Goal: Task Accomplishment & Management: Complete application form

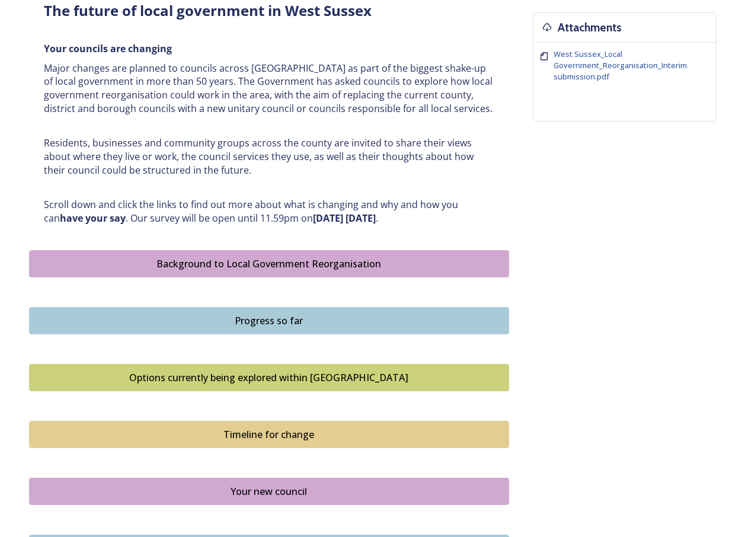
scroll to position [474, 0]
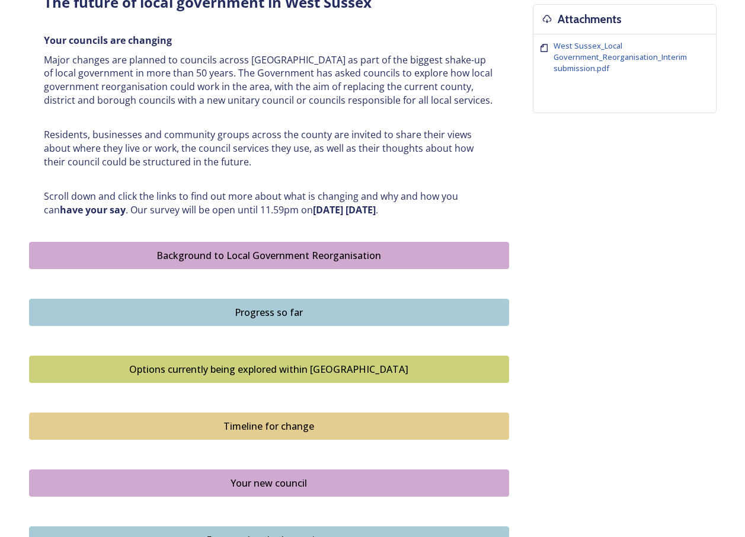
click at [347, 262] on div "Background to Local Government Reorganisation" at bounding box center [269, 255] width 467 height 14
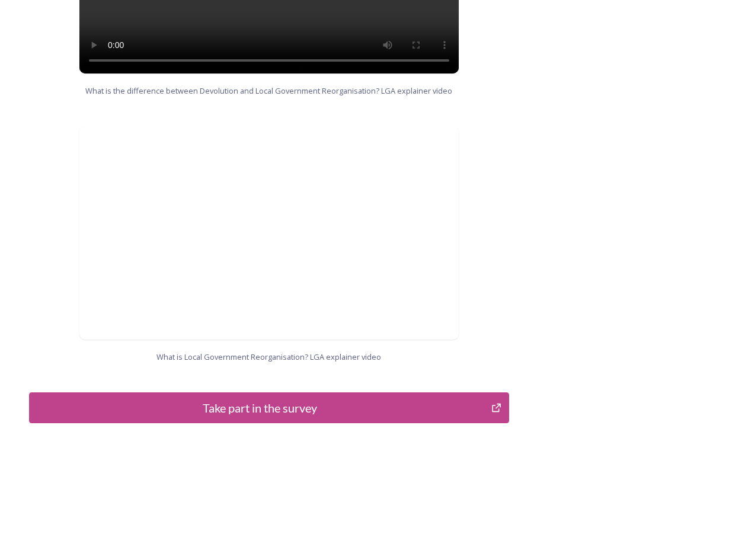
scroll to position [1144, 0]
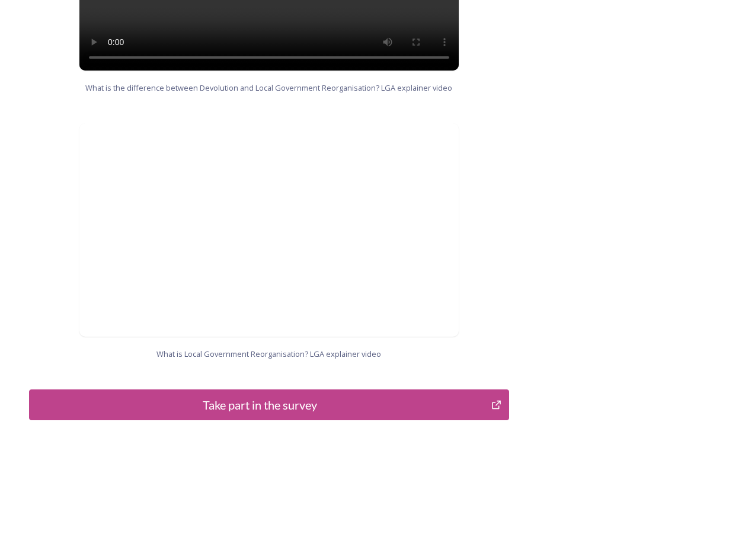
click at [291, 396] on div "Take part in the survey" at bounding box center [261, 405] width 450 height 18
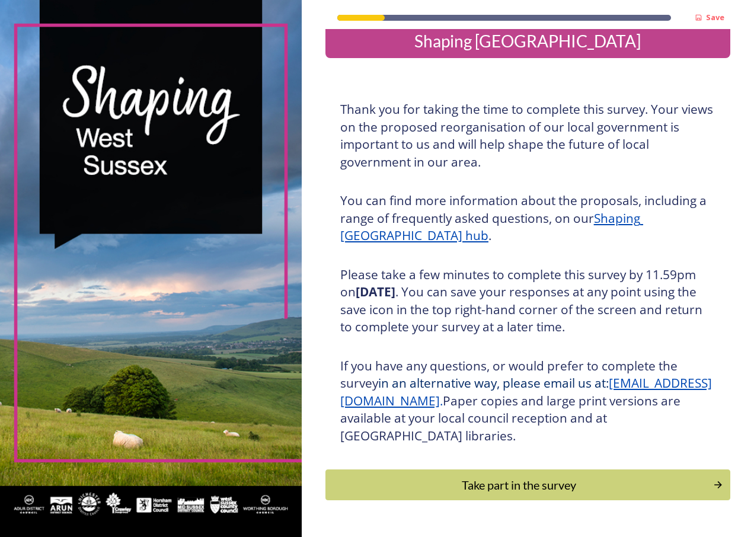
scroll to position [50, 0]
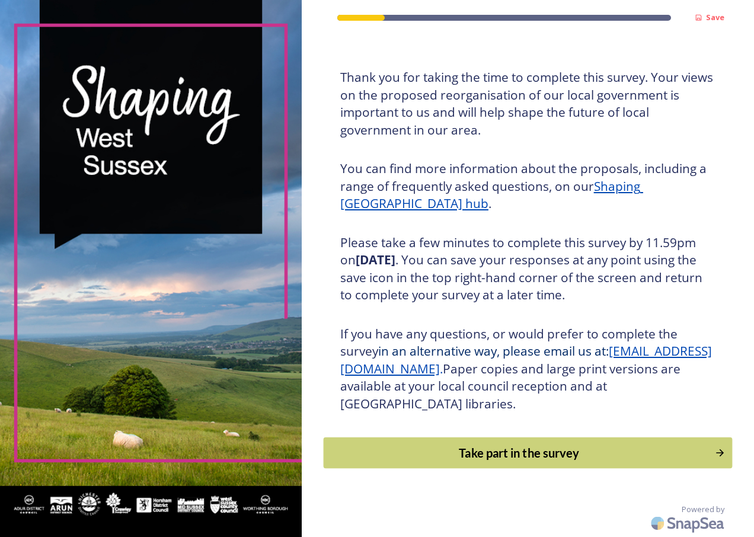
click at [557, 454] on div "Take part in the survey" at bounding box center [519, 453] width 378 height 18
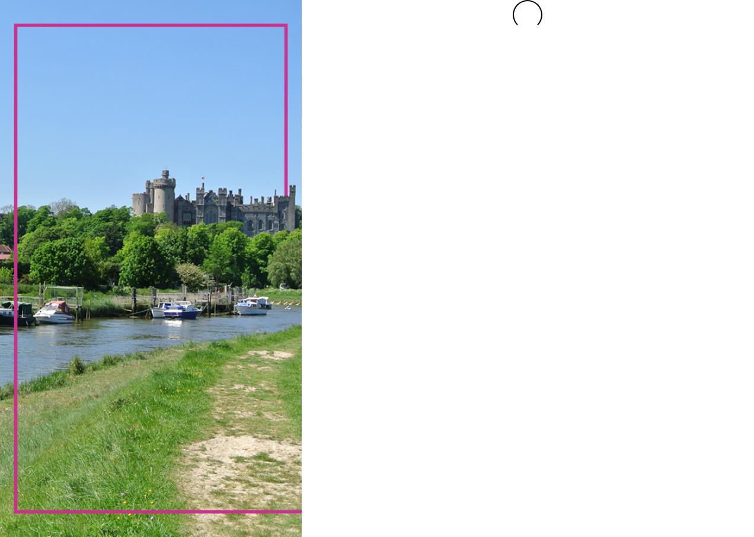
scroll to position [0, 0]
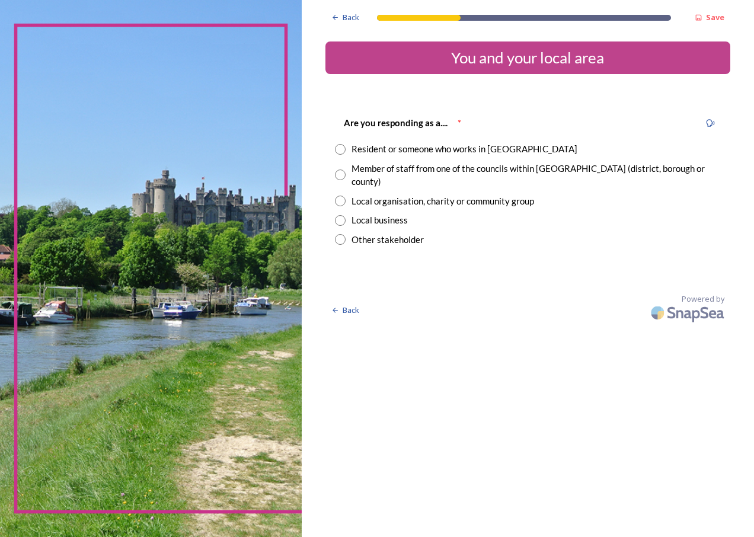
click at [342, 150] on input "radio" at bounding box center [340, 149] width 11 height 11
radio input "true"
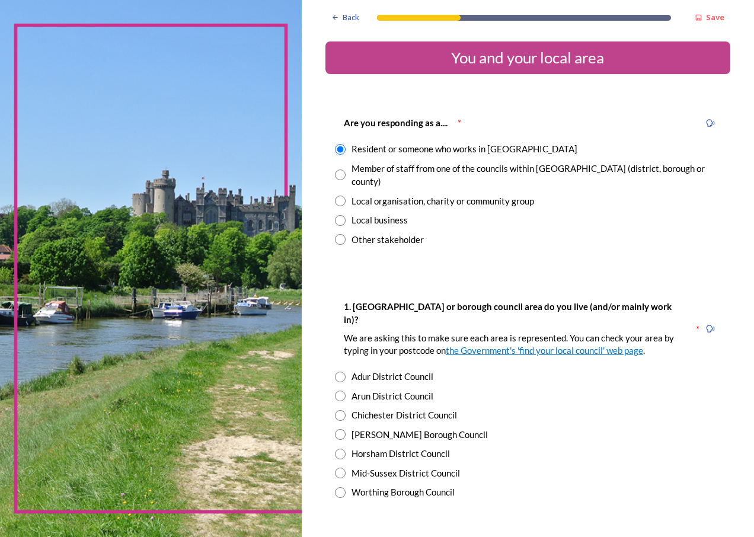
click at [345, 429] on input "radio" at bounding box center [340, 434] width 11 height 11
radio input "true"
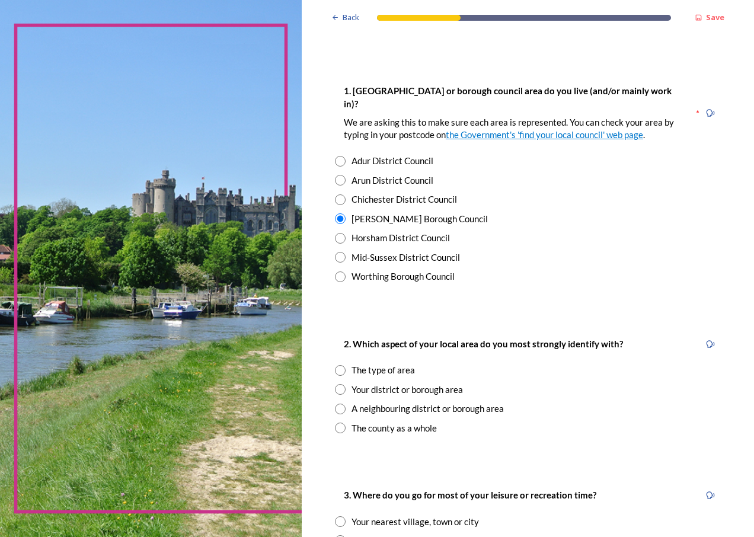
scroll to position [237, 0]
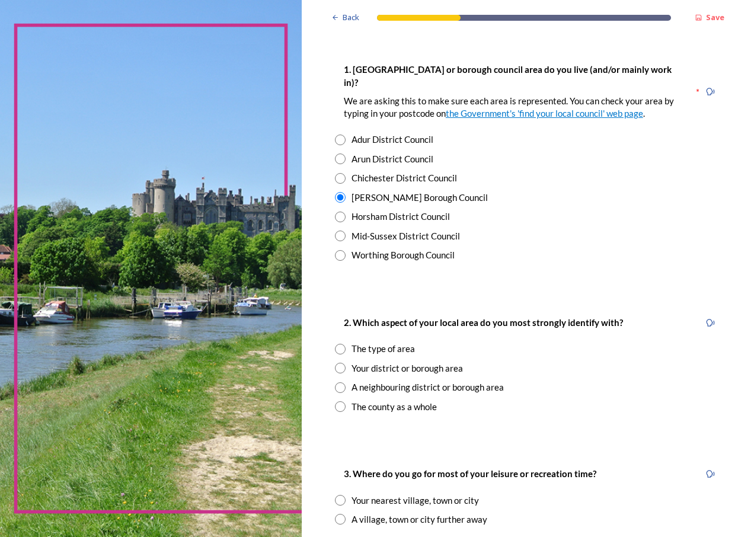
click at [345, 401] on input "radio" at bounding box center [340, 406] width 11 height 11
radio input "true"
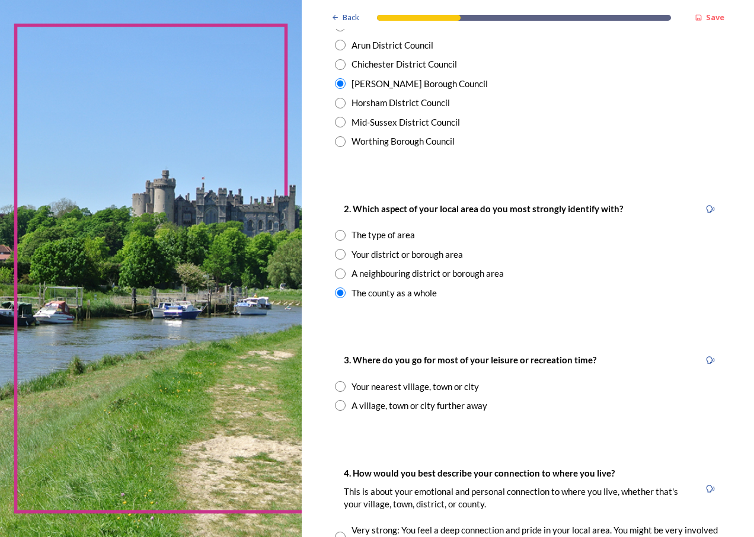
scroll to position [356, 0]
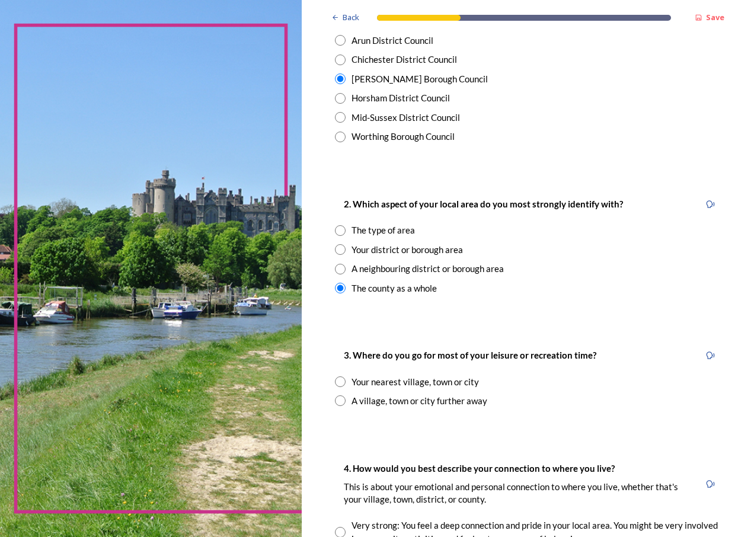
click at [341, 396] on input "radio" at bounding box center [340, 401] width 11 height 11
radio input "true"
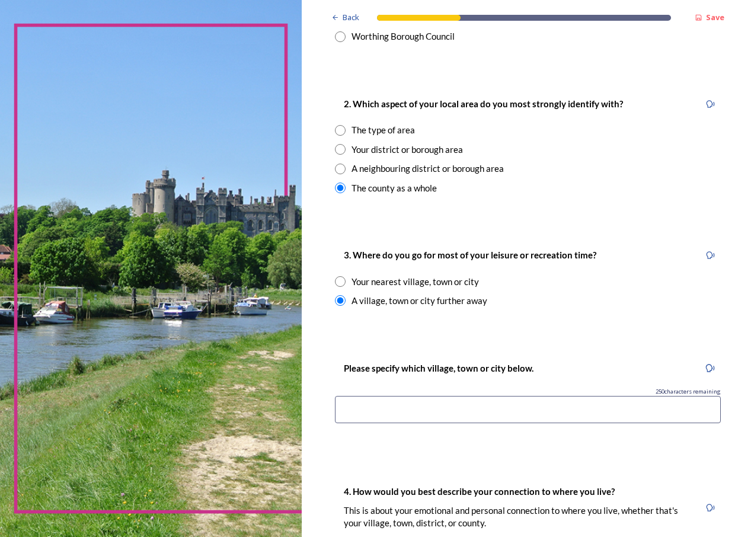
scroll to position [474, 0]
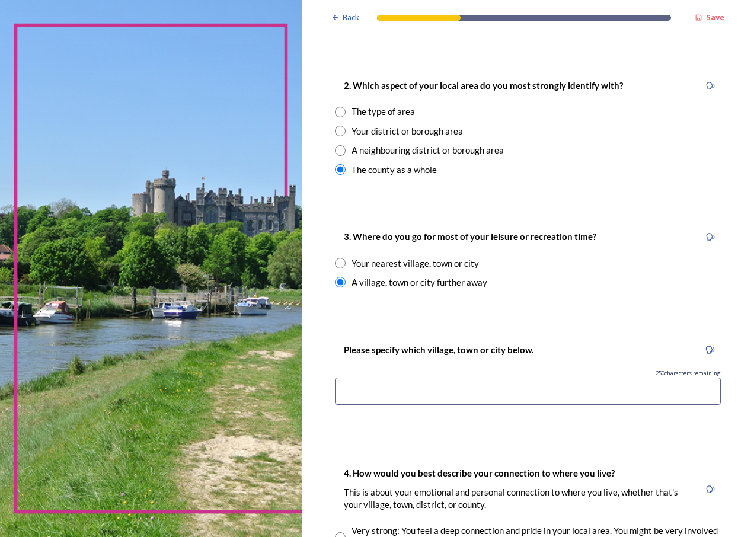
click at [514, 378] on input at bounding box center [528, 391] width 386 height 27
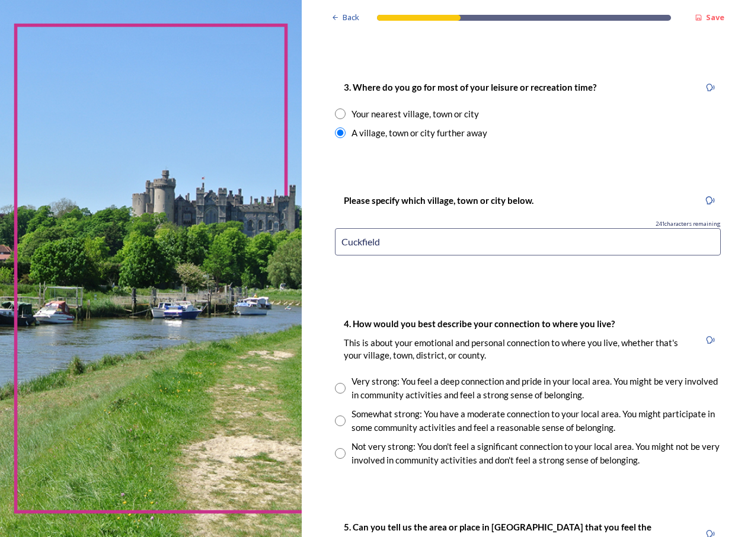
scroll to position [652, 0]
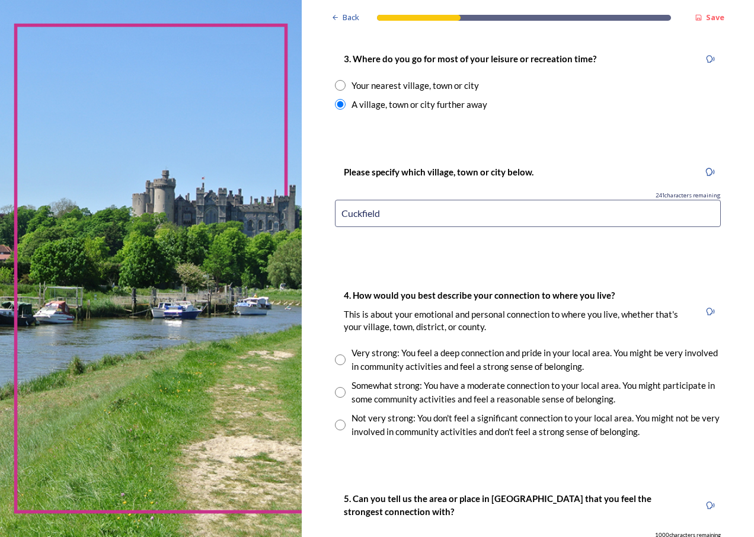
type input "Cuckfield"
click at [345, 420] on input "radio" at bounding box center [340, 425] width 11 height 11
radio input "true"
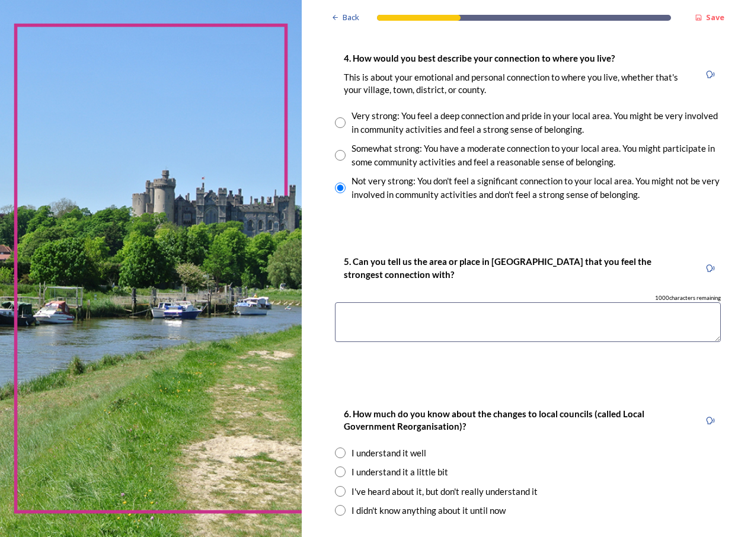
scroll to position [949, 0]
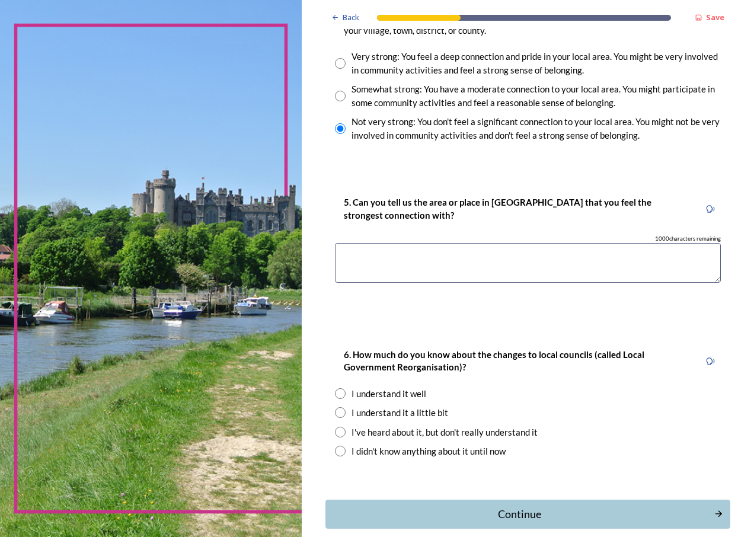
click at [345, 407] on input "radio" at bounding box center [340, 412] width 11 height 11
radio input "true"
click at [433, 243] on textarea at bounding box center [528, 263] width 386 height 40
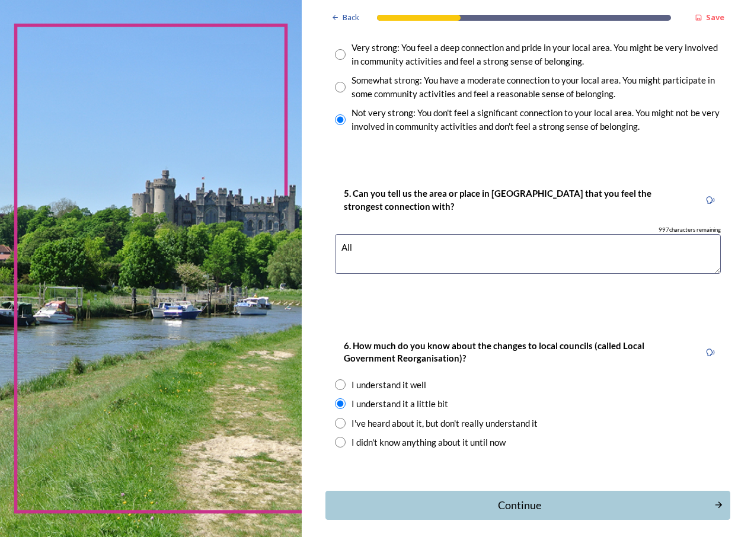
scroll to position [983, 0]
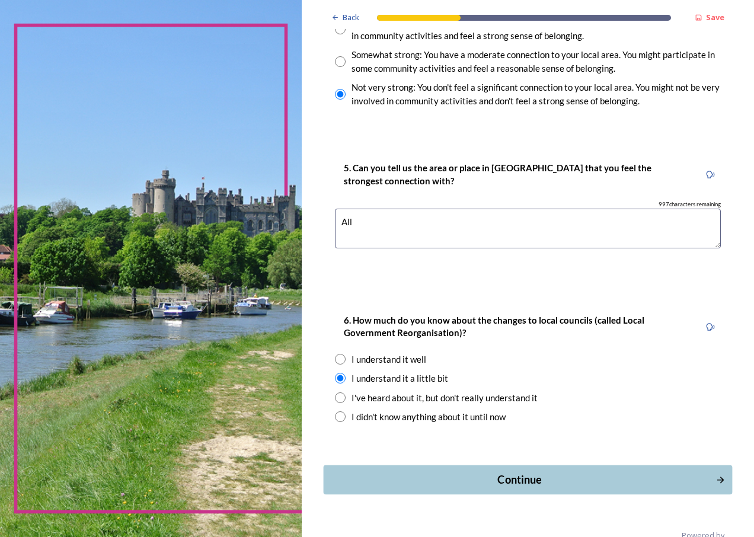
type textarea "All"
click at [515, 471] on div "Continue" at bounding box center [520, 479] width 380 height 16
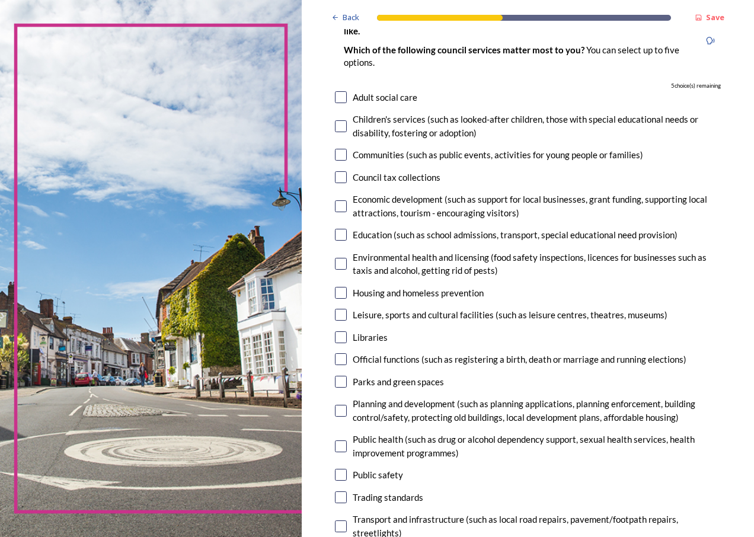
scroll to position [119, 0]
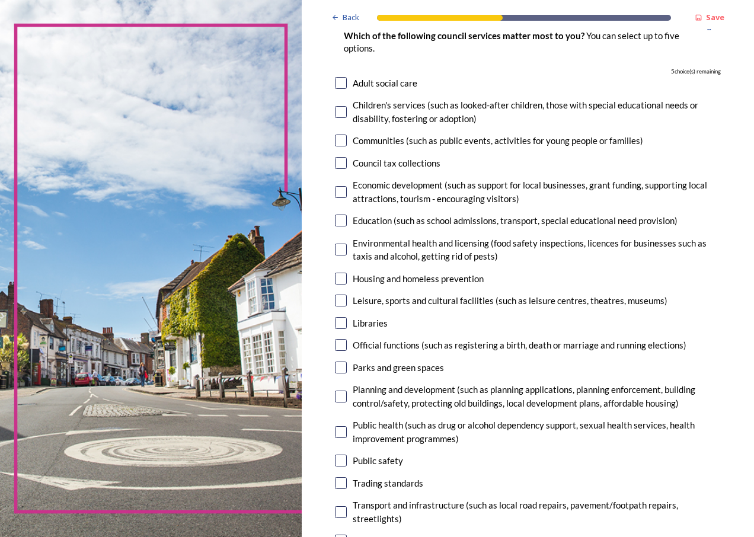
click at [340, 301] on input "checkbox" at bounding box center [341, 301] width 12 height 12
checkbox input "true"
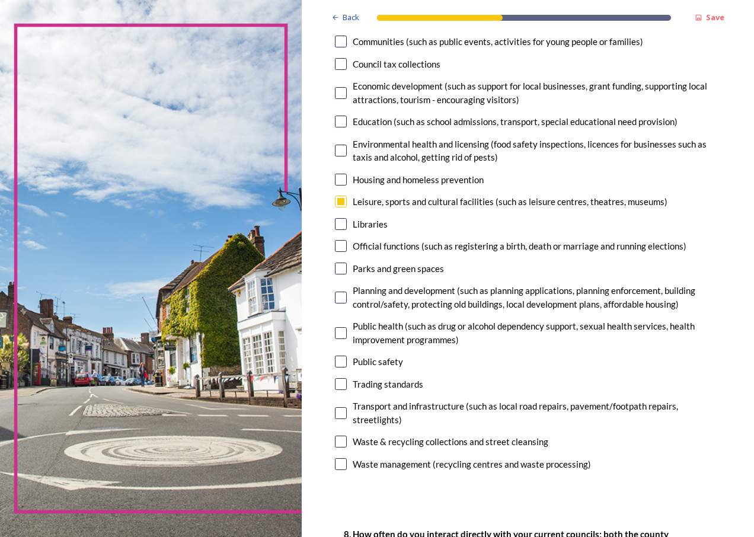
scroll to position [237, 0]
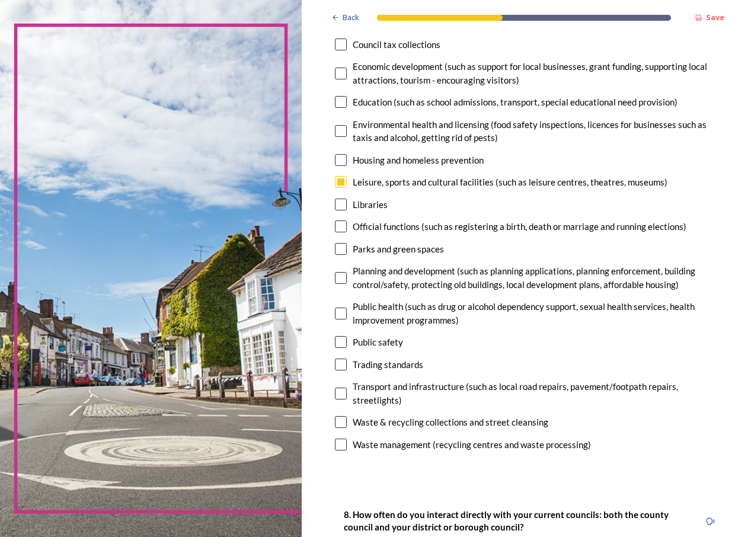
click at [342, 206] on input "checkbox" at bounding box center [341, 205] width 12 height 12
checkbox input "true"
click at [342, 389] on input "checkbox" at bounding box center [341, 394] width 12 height 12
checkbox input "true"
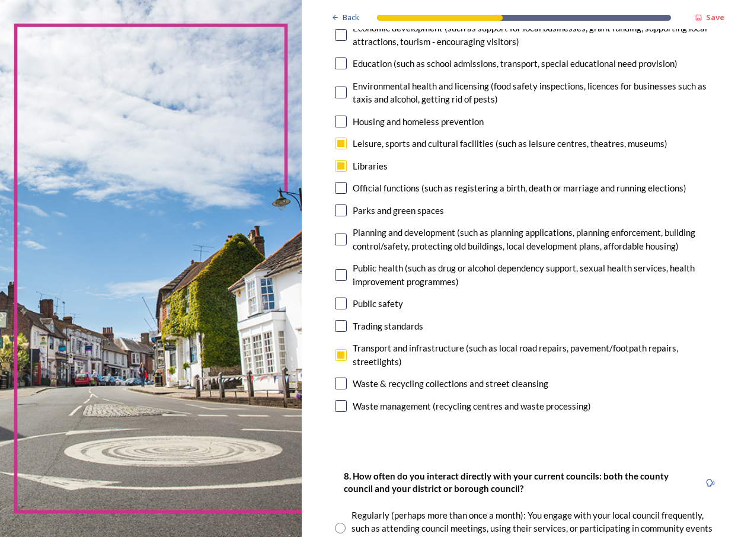
scroll to position [297, 0]
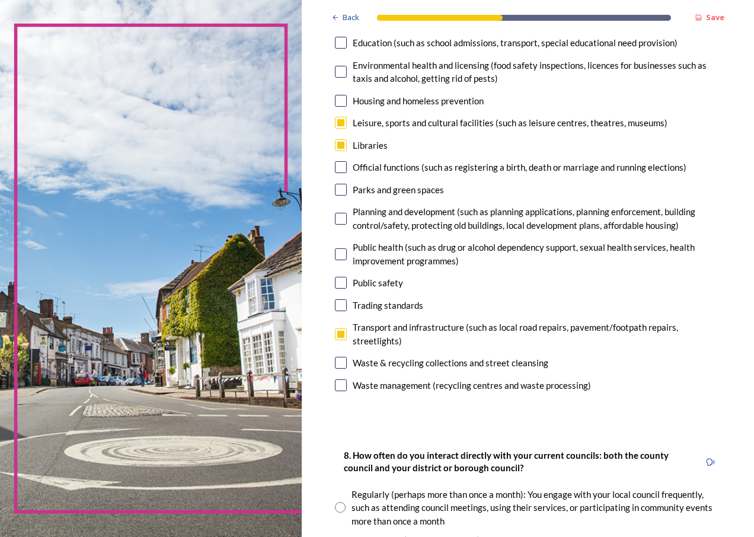
click at [342, 369] on div "Waste & recycling collections and street cleansing" at bounding box center [528, 363] width 386 height 14
checkbox input "true"
click at [345, 386] on input "checkbox" at bounding box center [341, 386] width 12 height 12
checkbox input "true"
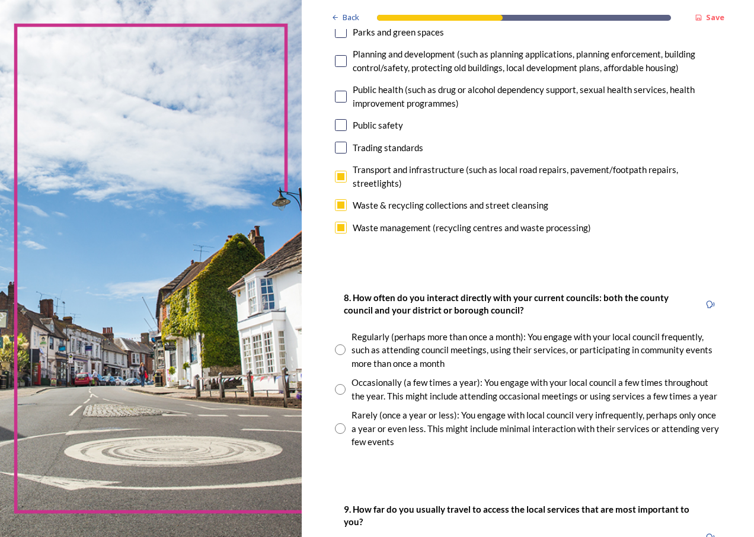
scroll to position [474, 0]
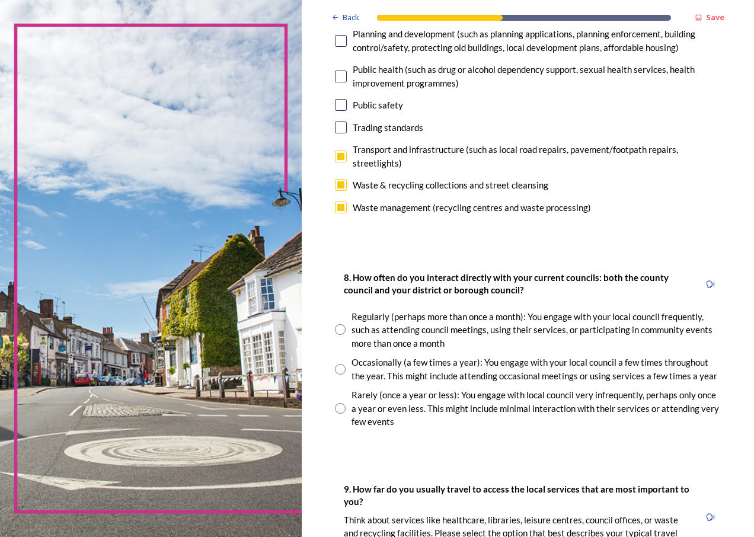
click at [341, 329] on input "radio" at bounding box center [340, 329] width 11 height 11
radio input "true"
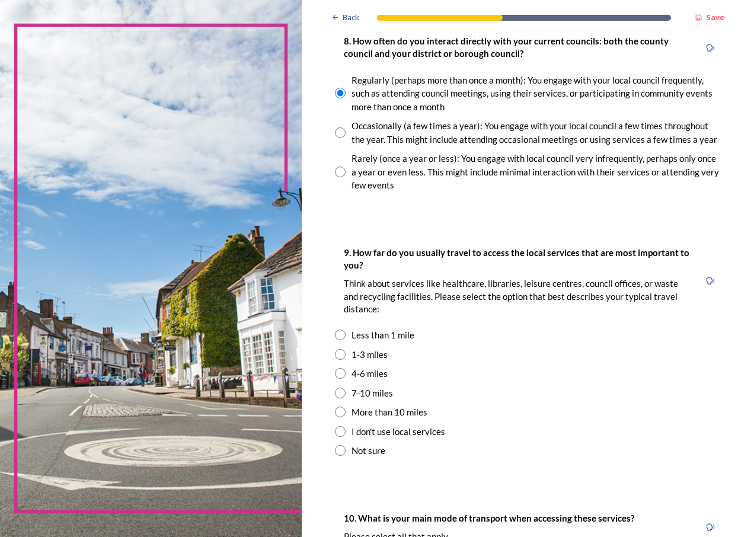
scroll to position [712, 0]
click at [340, 374] on input "radio" at bounding box center [340, 373] width 11 height 11
radio input "true"
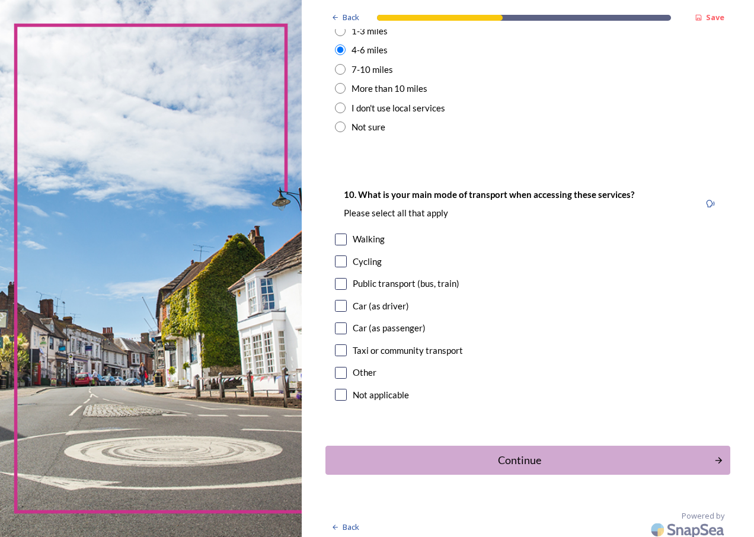
scroll to position [1041, 0]
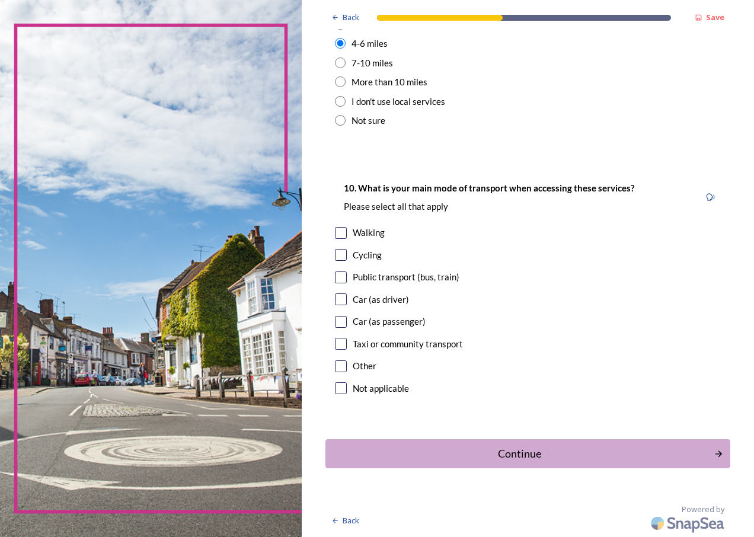
click at [345, 302] on input "checkbox" at bounding box center [341, 300] width 12 height 12
checkbox input "true"
click at [520, 451] on div "Continue" at bounding box center [520, 454] width 376 height 16
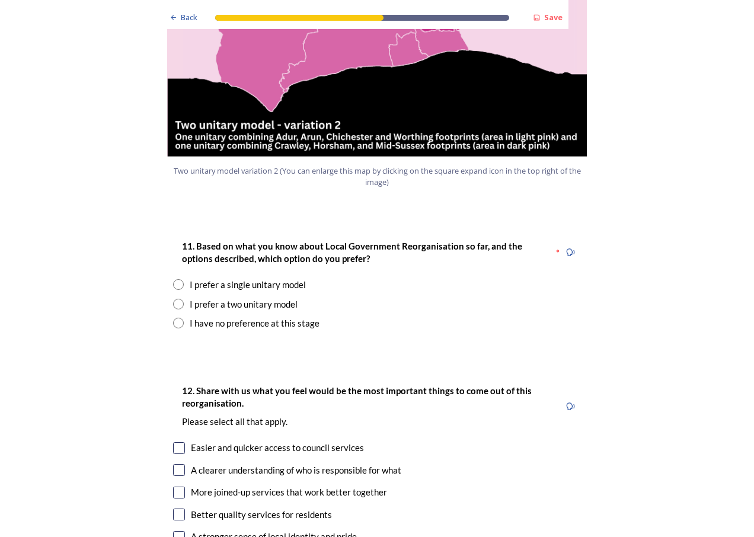
scroll to position [1423, 0]
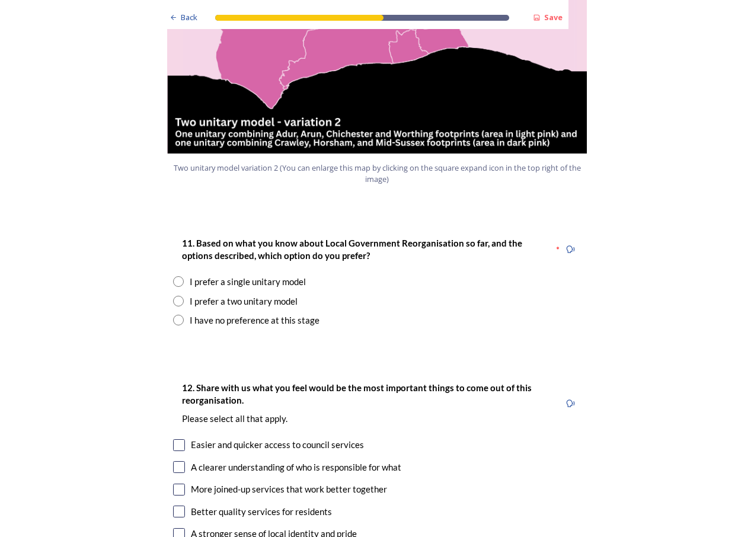
click at [173, 296] on input "radio" at bounding box center [178, 301] width 11 height 11
radio input "true"
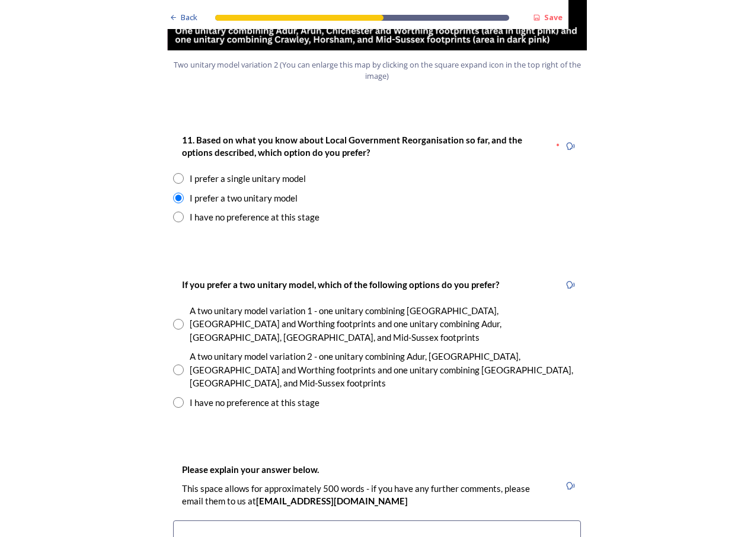
scroll to position [1542, 0]
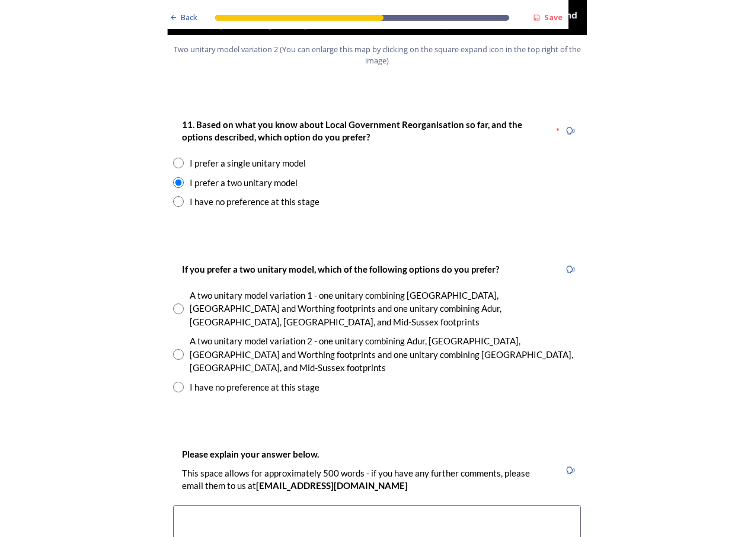
click at [175, 349] on input "radio" at bounding box center [178, 354] width 11 height 11
radio input "true"
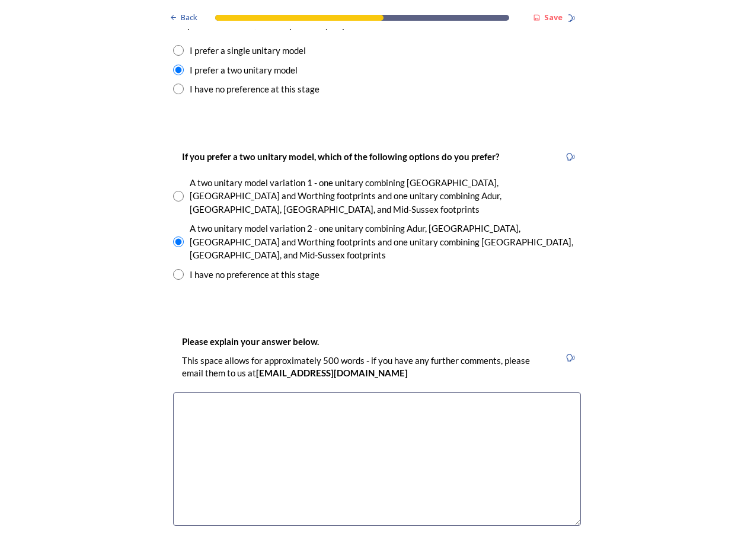
scroll to position [1720, 0]
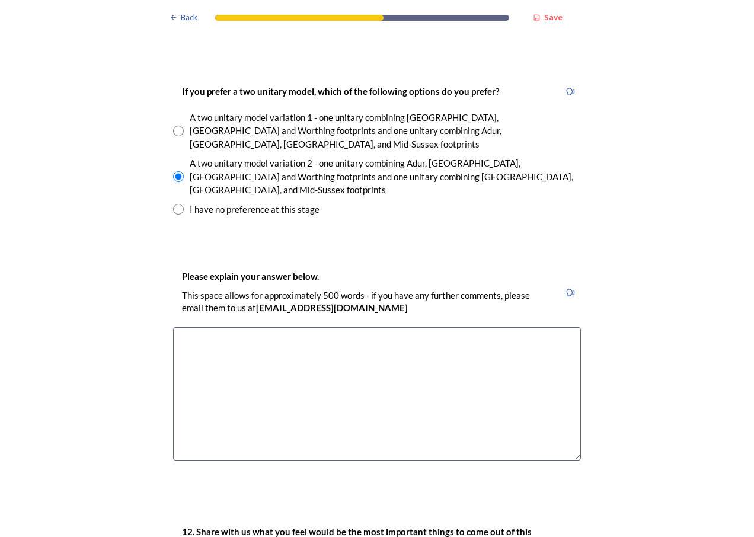
click at [372, 327] on textarea at bounding box center [377, 393] width 408 height 133
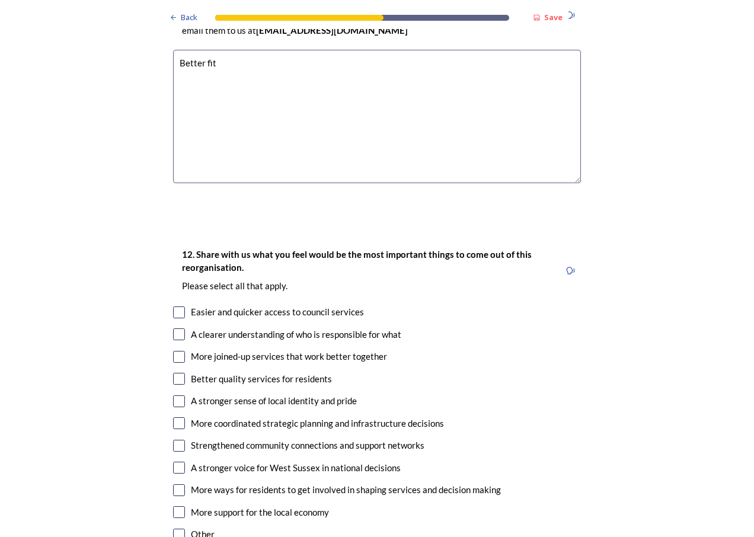
scroll to position [2016, 0]
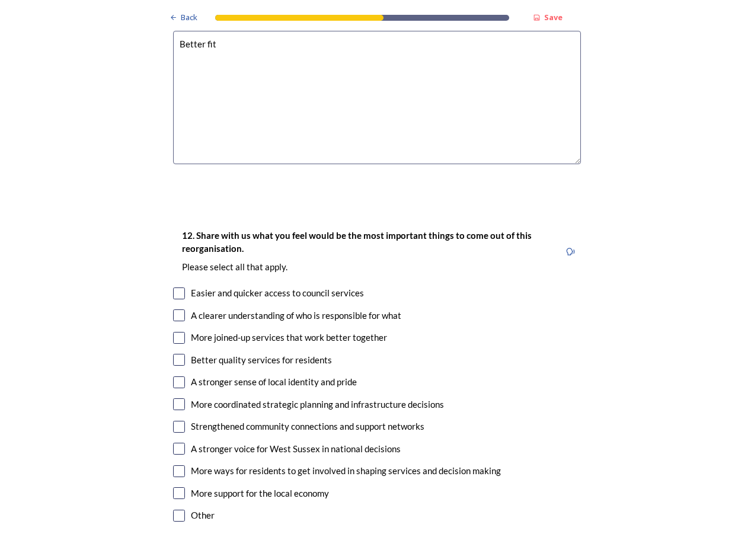
type textarea "Better fit"
click at [177, 332] on input "checkbox" at bounding box center [179, 338] width 12 height 12
checkbox input "true"
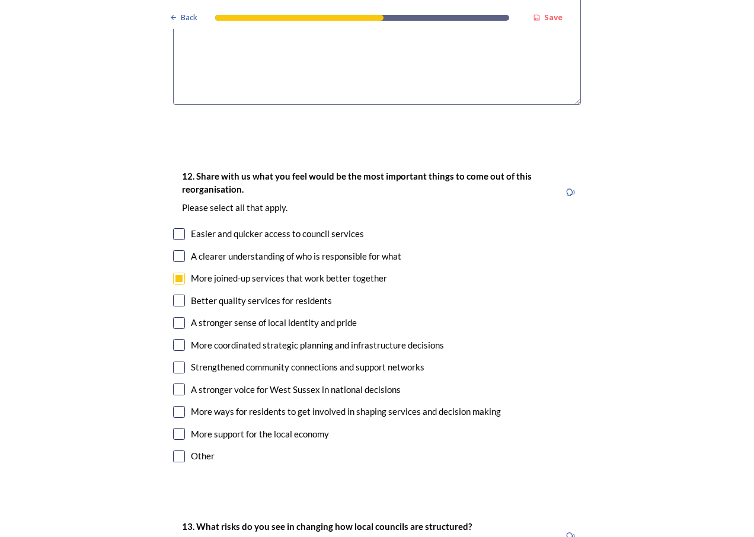
click at [178, 339] on input "checkbox" at bounding box center [179, 345] width 12 height 12
checkbox input "true"
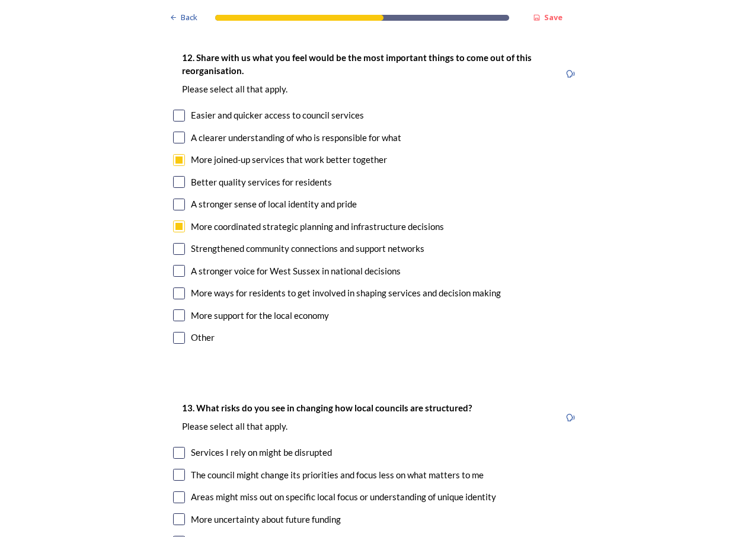
click at [177, 310] on input "checkbox" at bounding box center [179, 316] width 12 height 12
checkbox input "true"
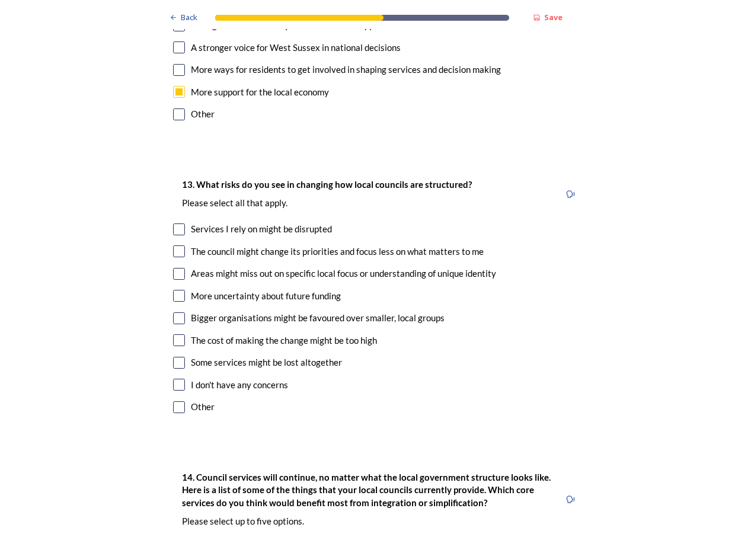
scroll to position [2431, 0]
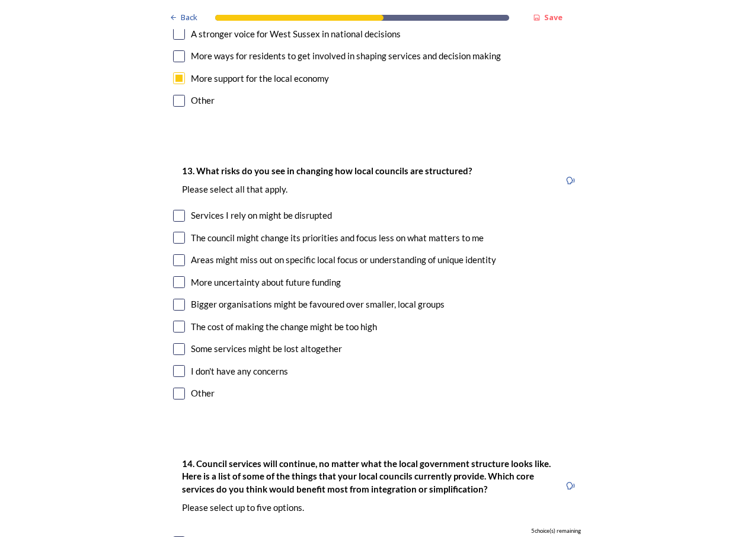
click at [176, 365] on input "checkbox" at bounding box center [179, 371] width 12 height 12
checkbox input "true"
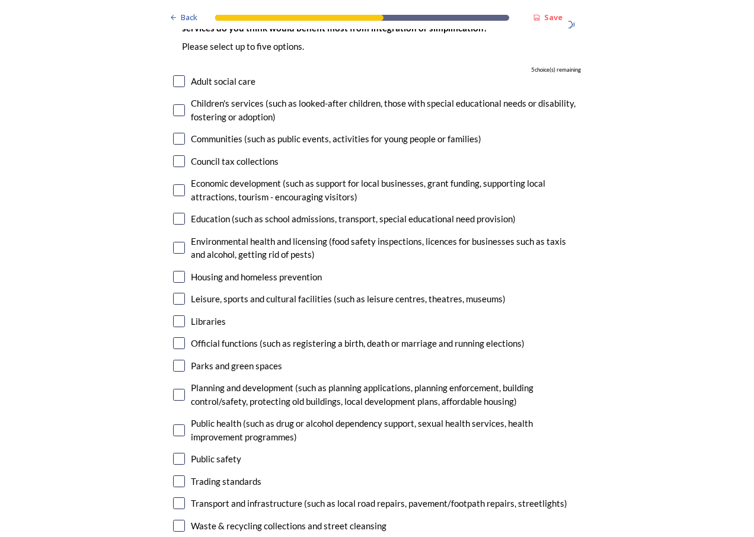
scroll to position [2906, 0]
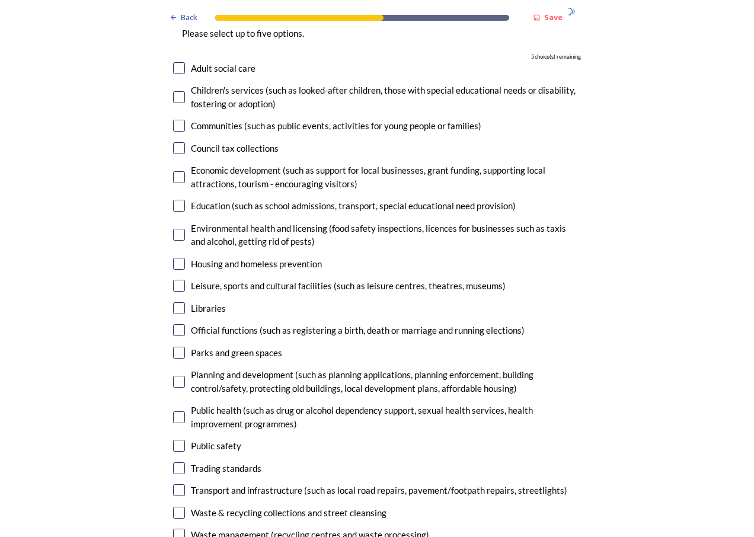
click at [176, 376] on input "checkbox" at bounding box center [179, 382] width 12 height 12
checkbox input "true"
click at [174, 484] on input "checkbox" at bounding box center [179, 490] width 12 height 12
checkbox input "true"
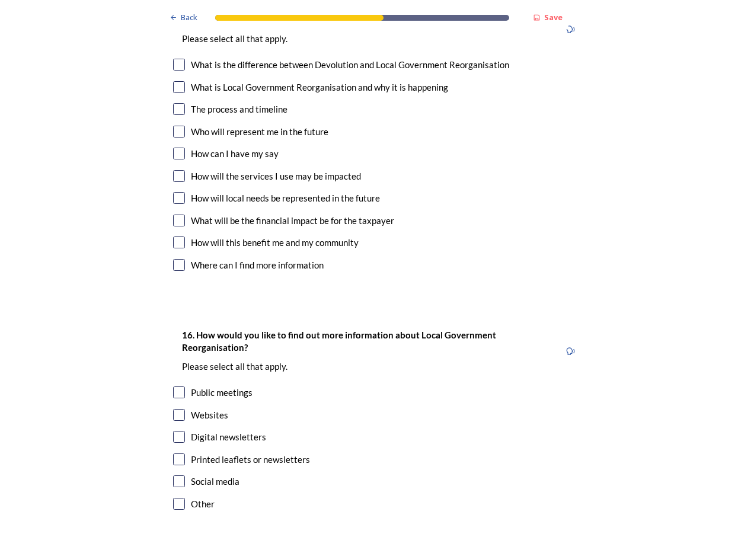
scroll to position [3545, 0]
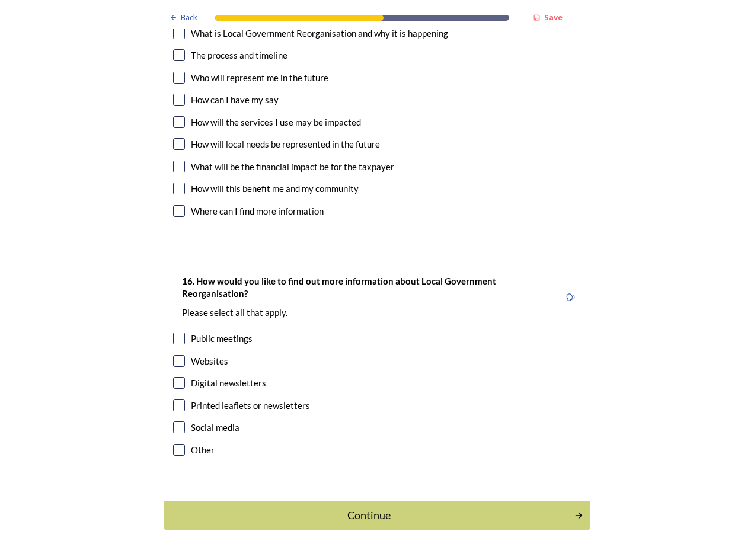
click at [175, 355] on input "checkbox" at bounding box center [179, 361] width 12 height 12
checkbox input "true"
click at [372, 501] on button "Continue" at bounding box center [376, 515] width 431 height 29
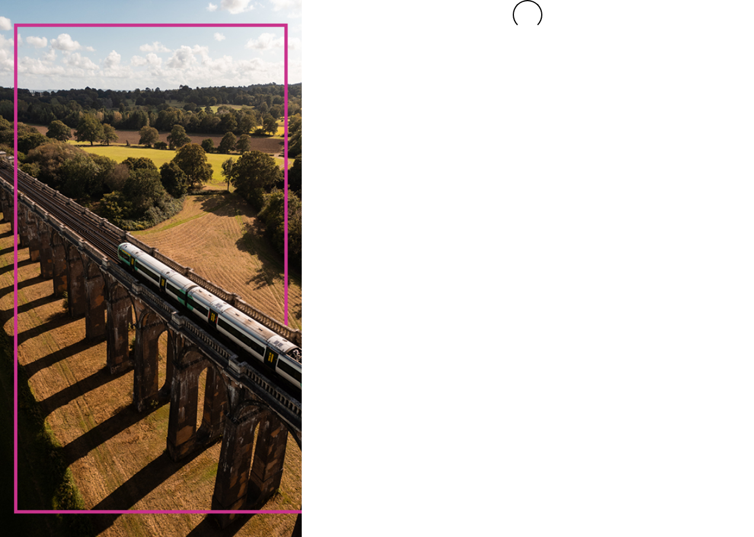
scroll to position [0, 0]
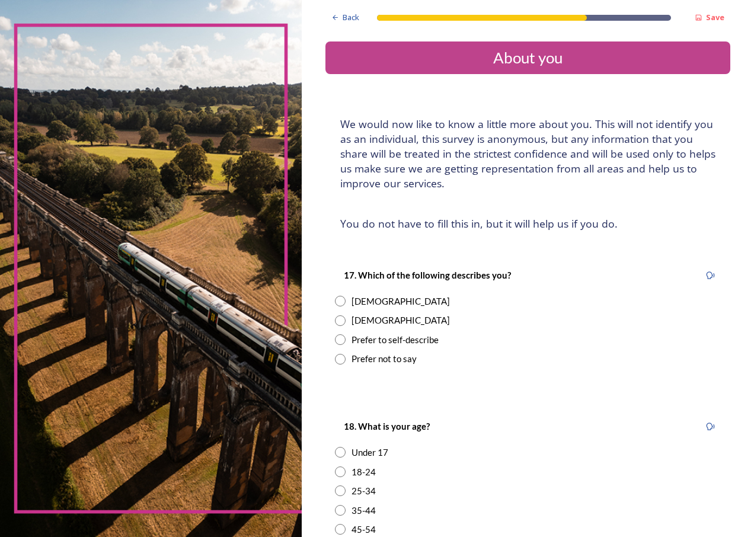
click at [342, 322] on input "radio" at bounding box center [340, 320] width 11 height 11
radio input "true"
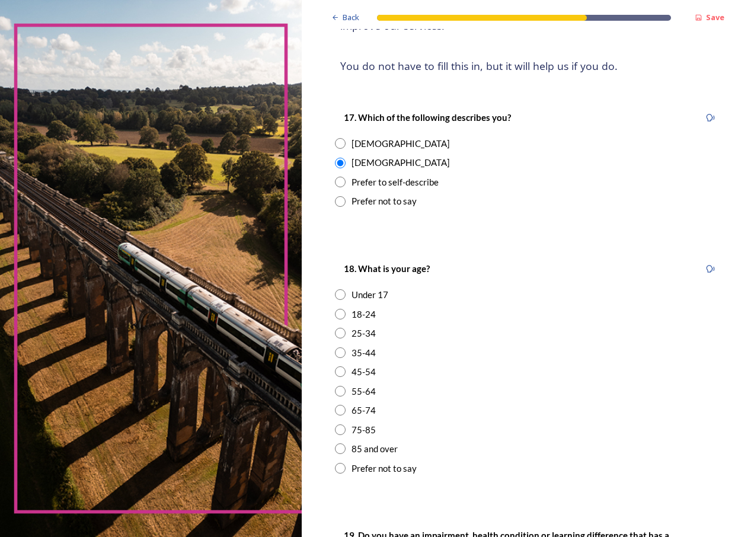
scroll to position [178, 0]
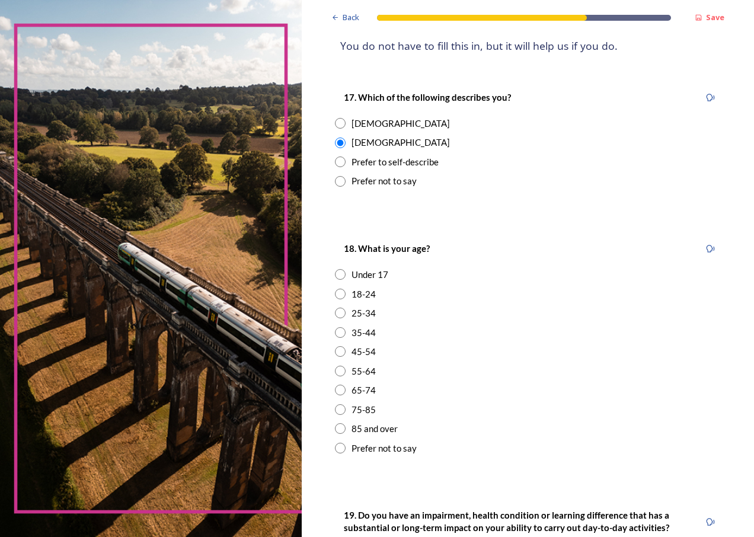
click at [343, 391] on input "radio" at bounding box center [340, 390] width 11 height 11
radio input "true"
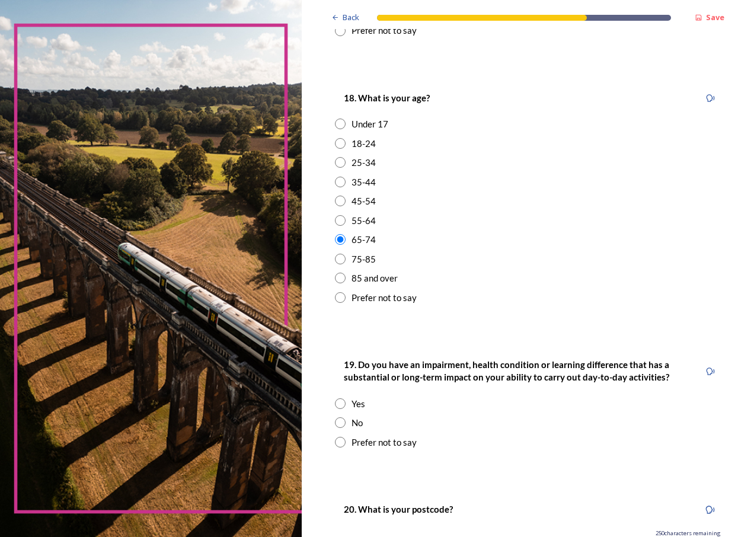
scroll to position [415, 0]
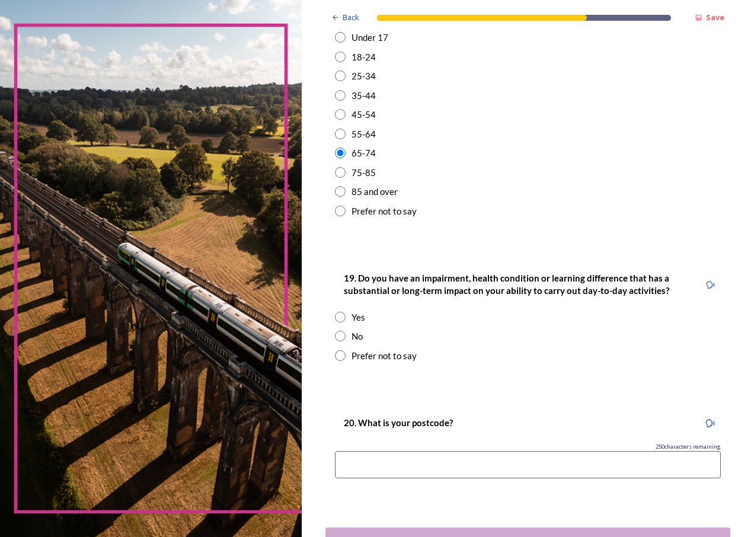
click at [341, 336] on input "radio" at bounding box center [340, 336] width 11 height 11
radio input "true"
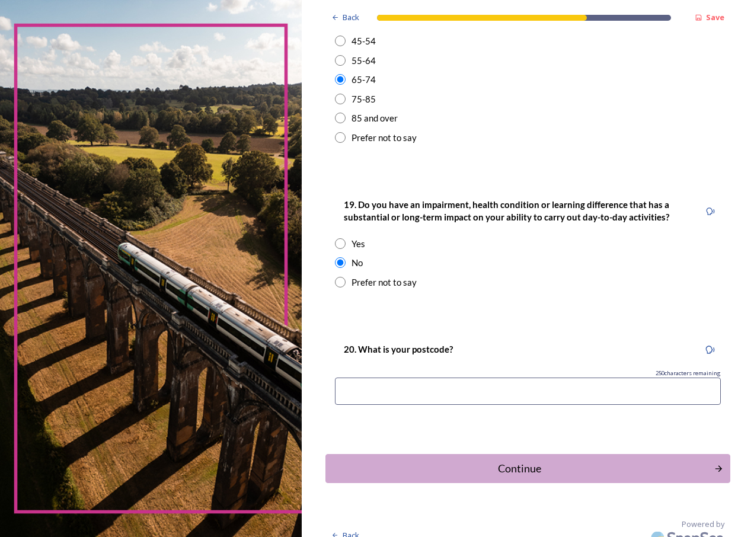
scroll to position [503, 0]
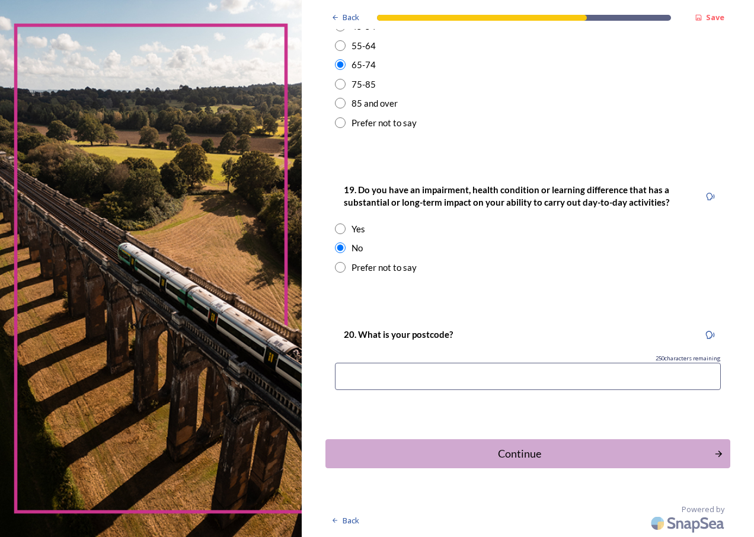
click at [450, 378] on input at bounding box center [528, 376] width 386 height 27
type input "RH10 7QS"
click at [517, 448] on div "Continue" at bounding box center [520, 454] width 380 height 16
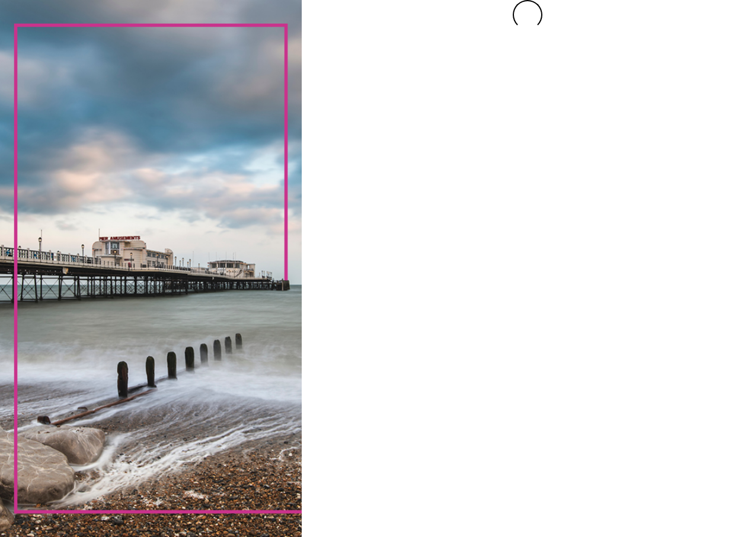
scroll to position [0, 0]
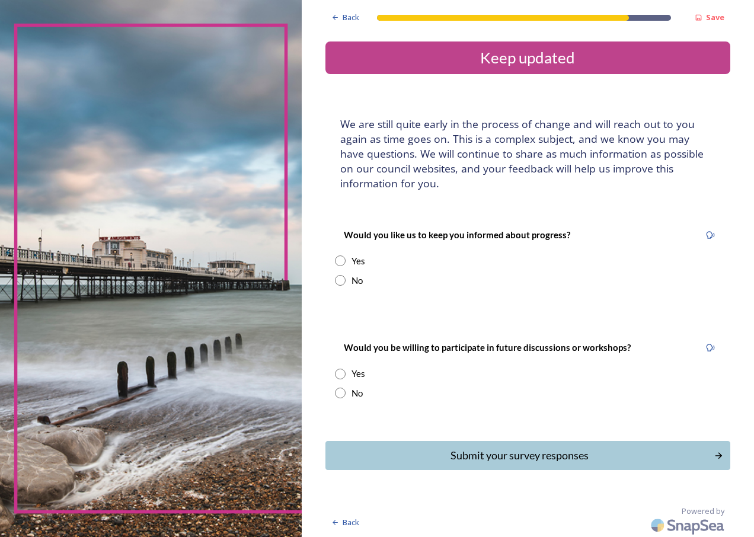
click at [343, 262] on input "radio" at bounding box center [340, 261] width 11 height 11
radio input "true"
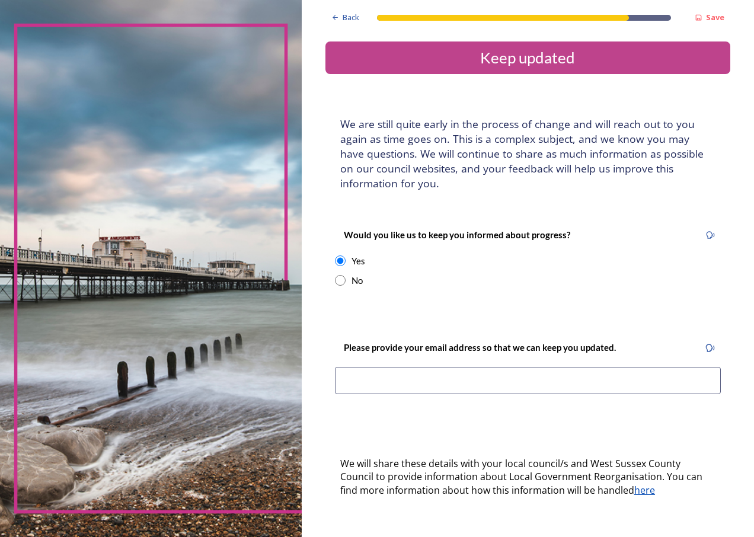
click at [459, 385] on input at bounding box center [528, 380] width 386 height 27
type input "[PERSON_NAME][EMAIL_ADDRESS][DOMAIN_NAME]"
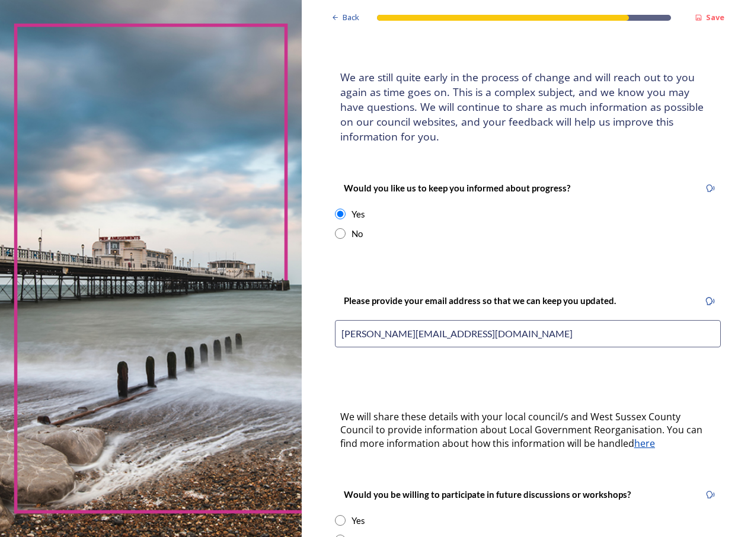
scroll to position [178, 0]
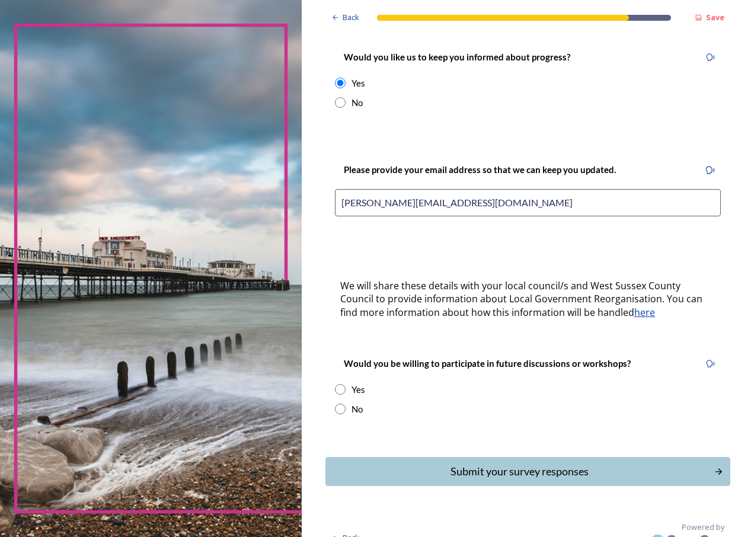
click at [342, 408] on input "radio" at bounding box center [340, 409] width 11 height 11
radio input "true"
click at [540, 474] on div "Submit your survey responses" at bounding box center [520, 472] width 380 height 16
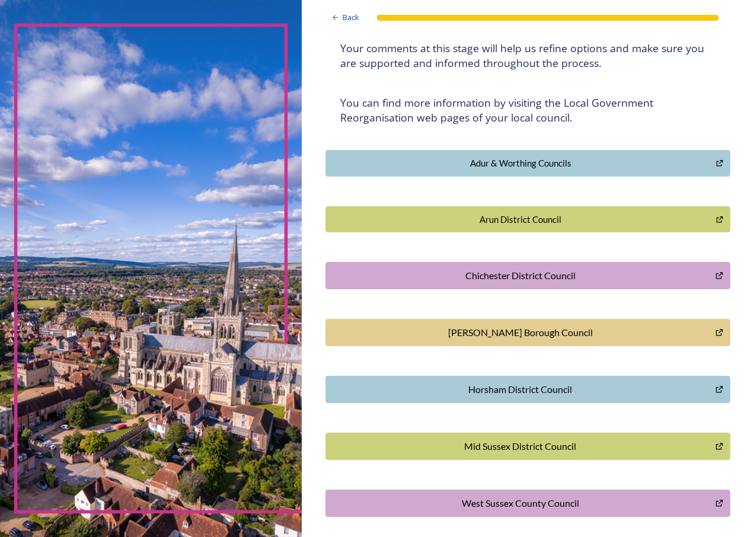
click at [552, 392] on div "Horsham District Council" at bounding box center [520, 389] width 377 height 14
